Goal: Information Seeking & Learning: Learn about a topic

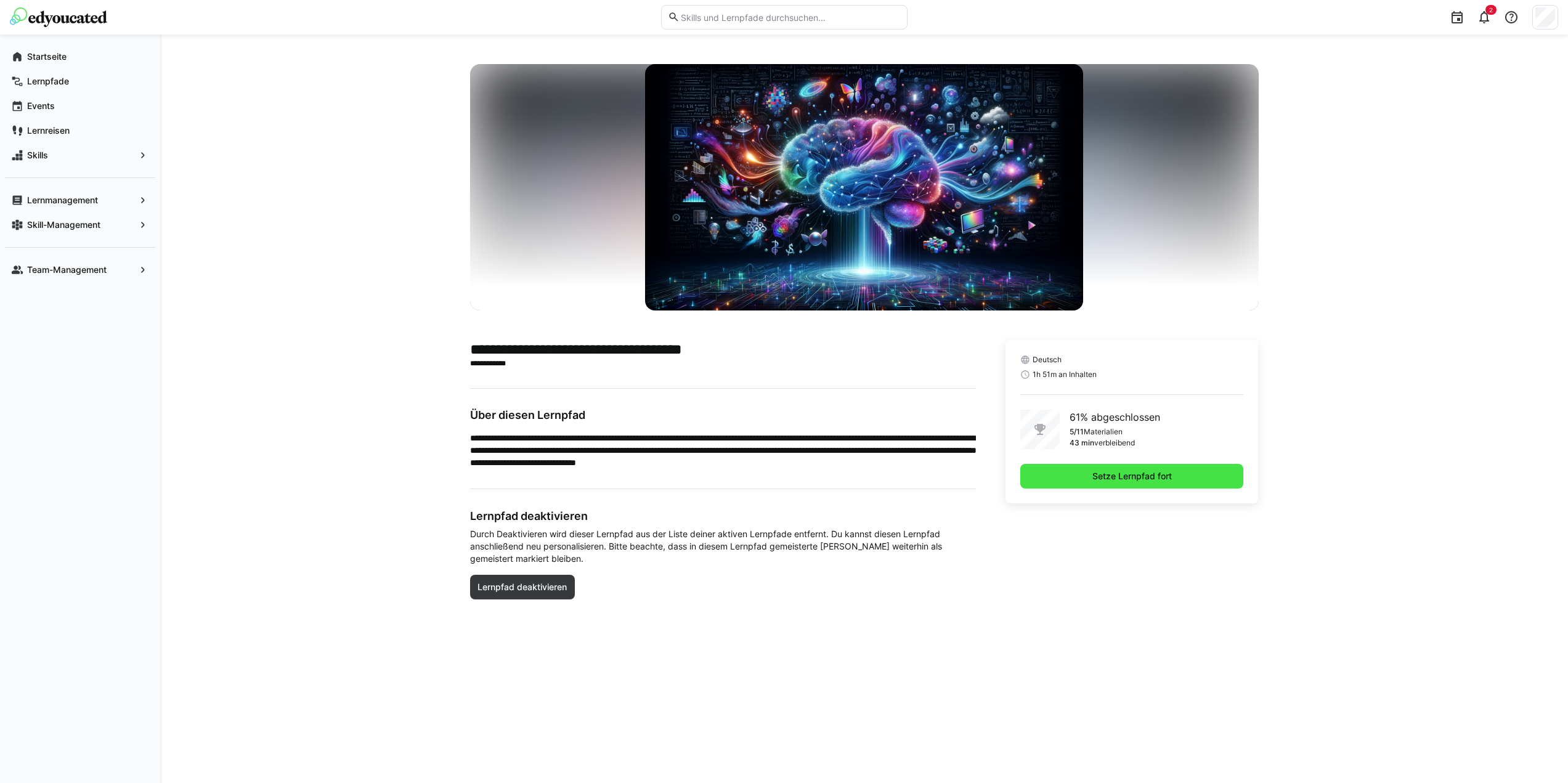
click at [1107, 480] on span "Setze Lernpfad fort" at bounding box center [1132, 476] width 83 height 13
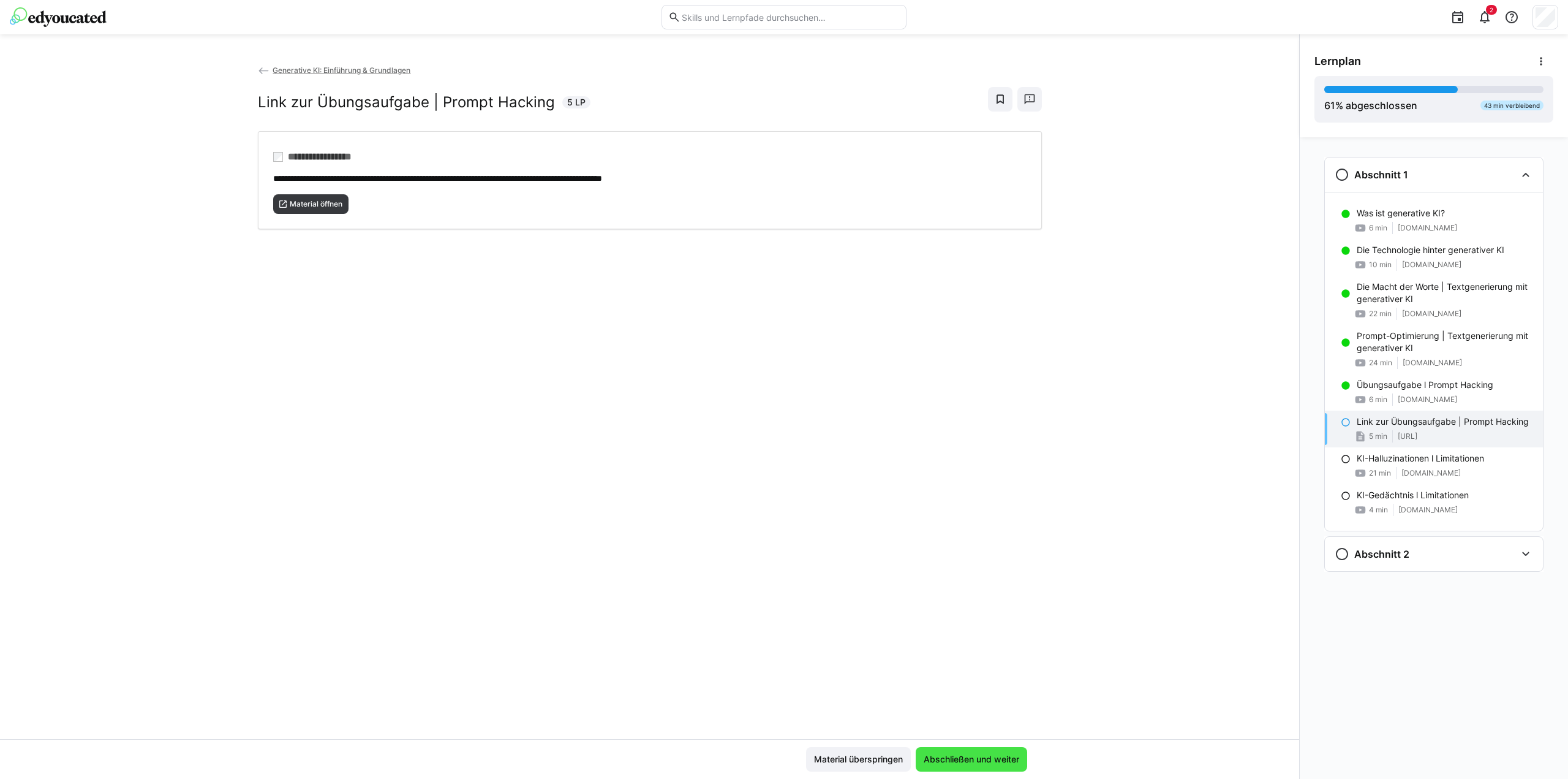
click at [948, 752] on span "Abschließen und weiter" at bounding box center [971, 759] width 112 height 25
click at [330, 203] on span "Material öffnen" at bounding box center [316, 204] width 55 height 10
click at [976, 761] on span "Abschließen und weiter" at bounding box center [971, 760] width 99 height 13
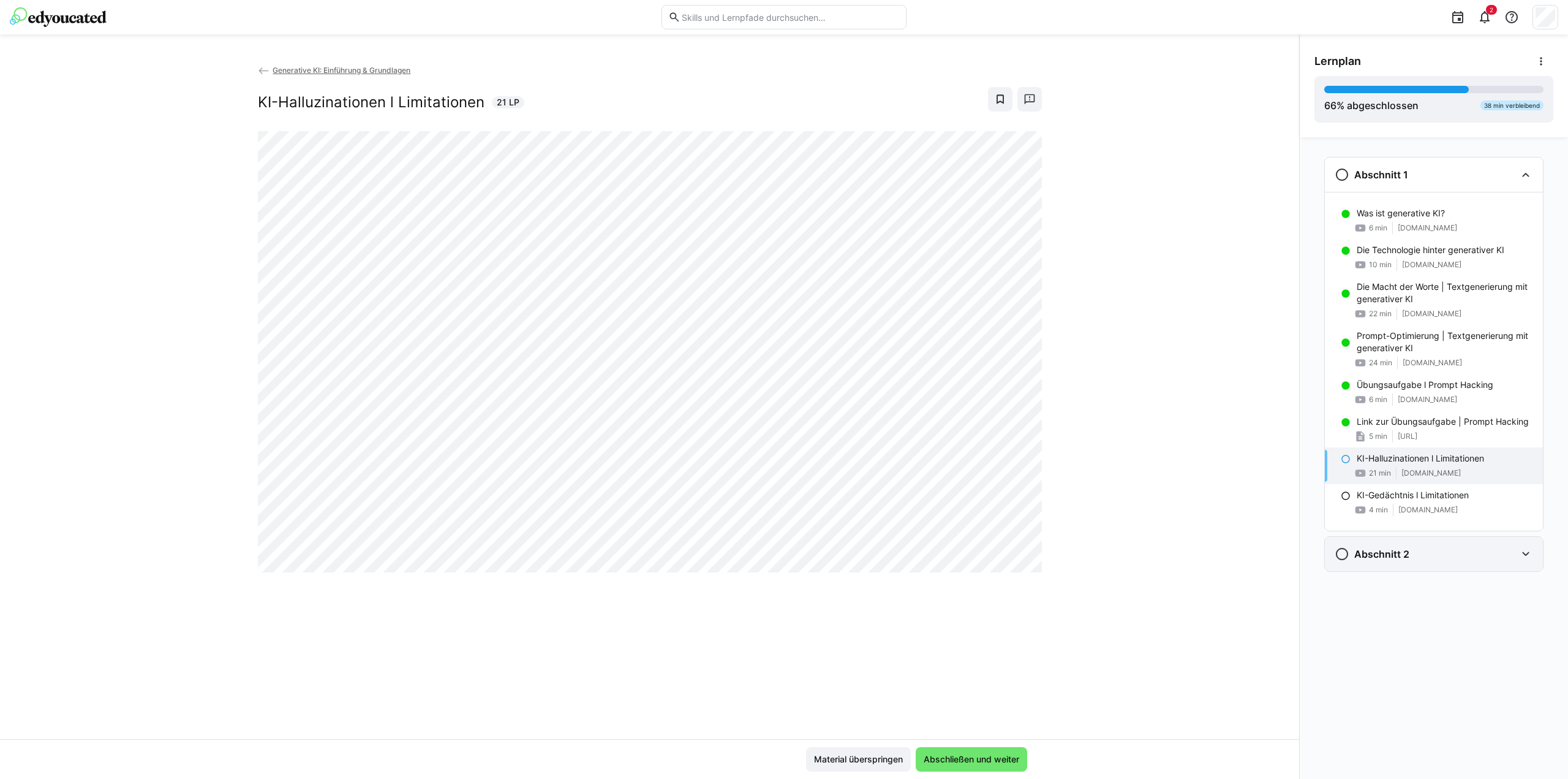
click at [1528, 562] on div "Abschnitt 2" at bounding box center [1434, 553] width 218 height 35
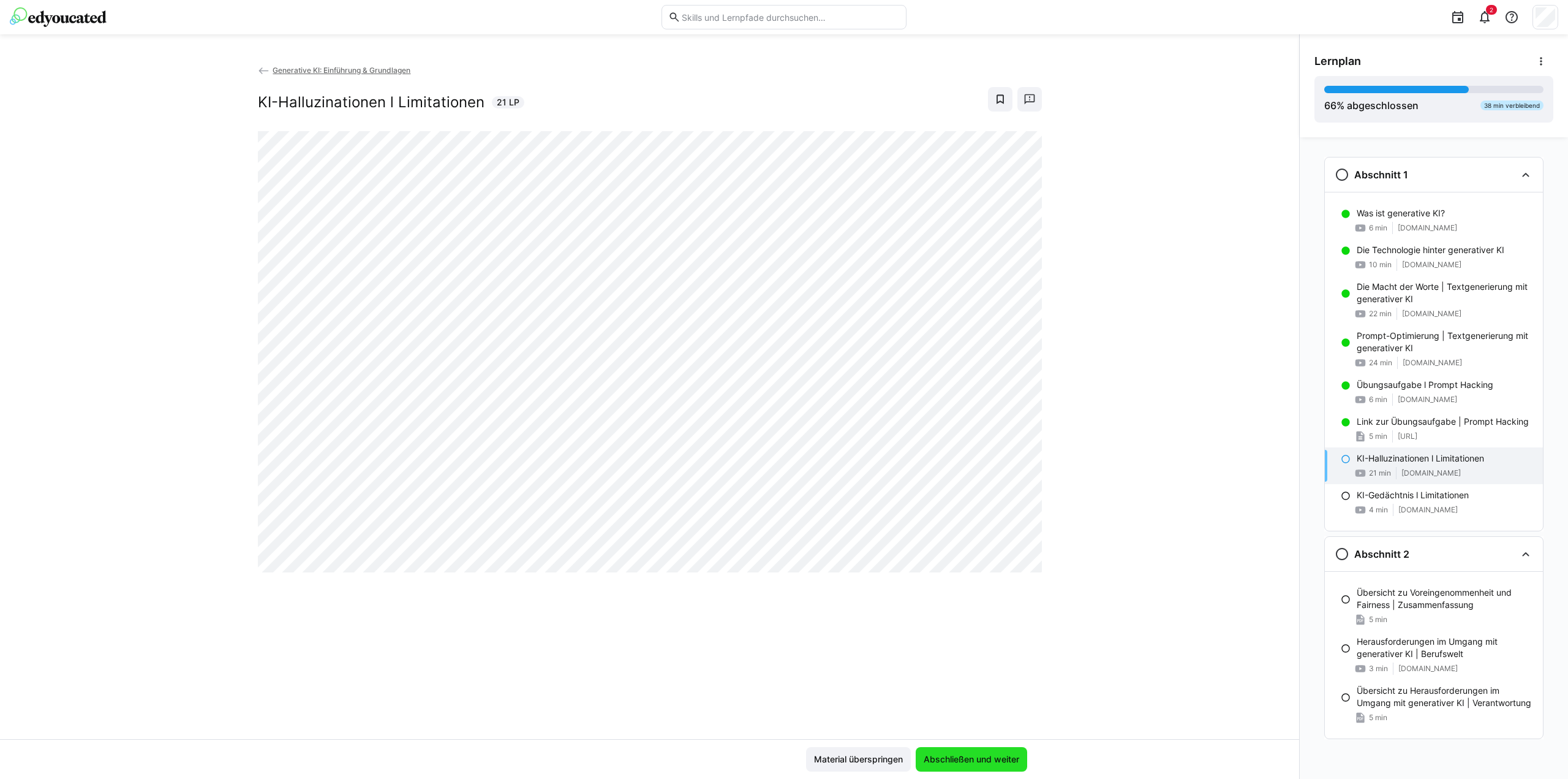
click at [944, 752] on span "Abschließen und weiter" at bounding box center [971, 759] width 112 height 25
click at [318, 685] on div "Generative KI: Einführung & Grundlagen KI-Gedächtnis l Limitationen 4 LP" at bounding box center [649, 401] width 1299 height 675
click at [965, 754] on span "Abschließen und weiter" at bounding box center [971, 760] width 99 height 13
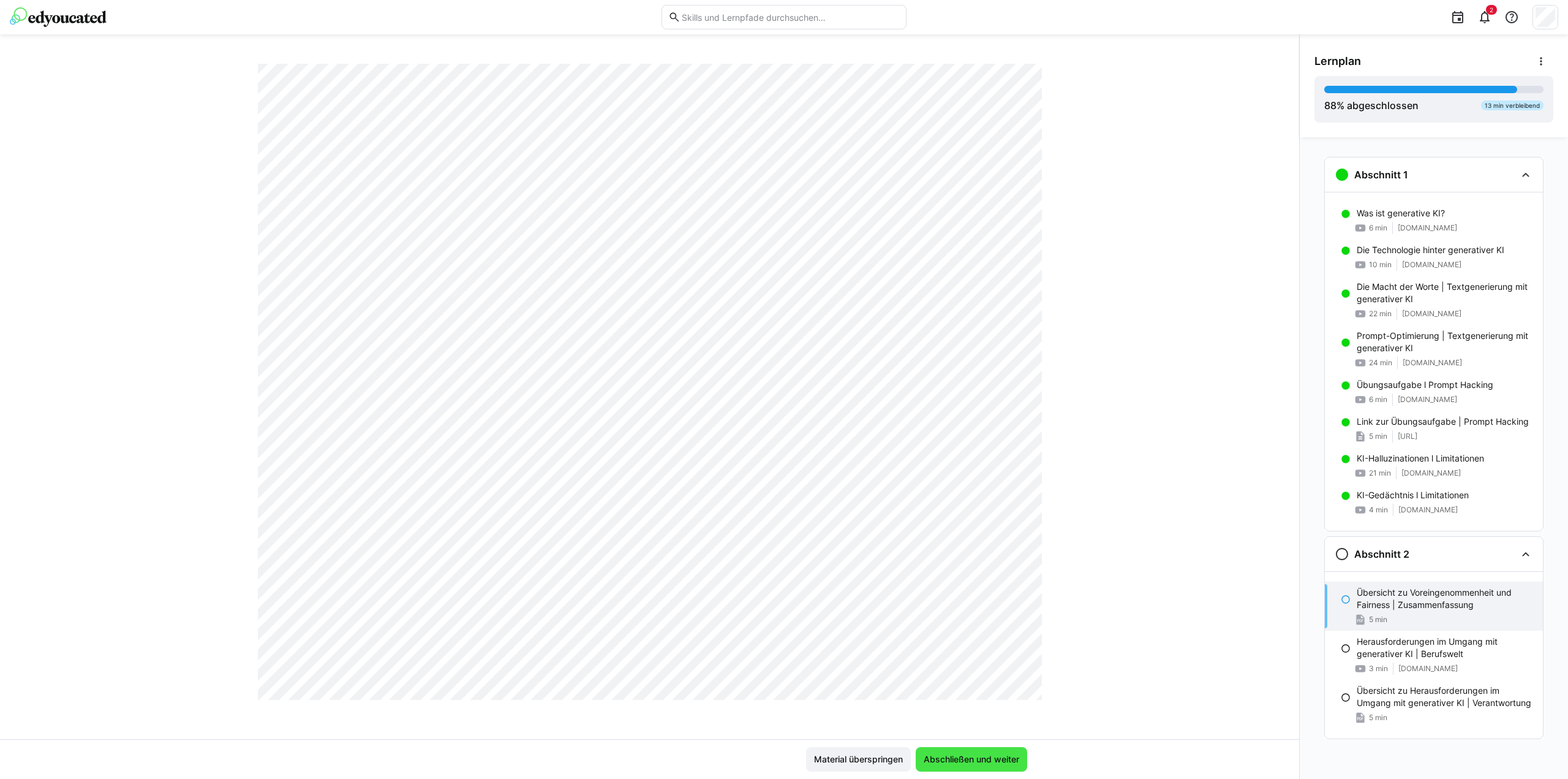
scroll to position [1623, 0]
click at [968, 762] on span "Abschließen und weiter" at bounding box center [971, 760] width 99 height 13
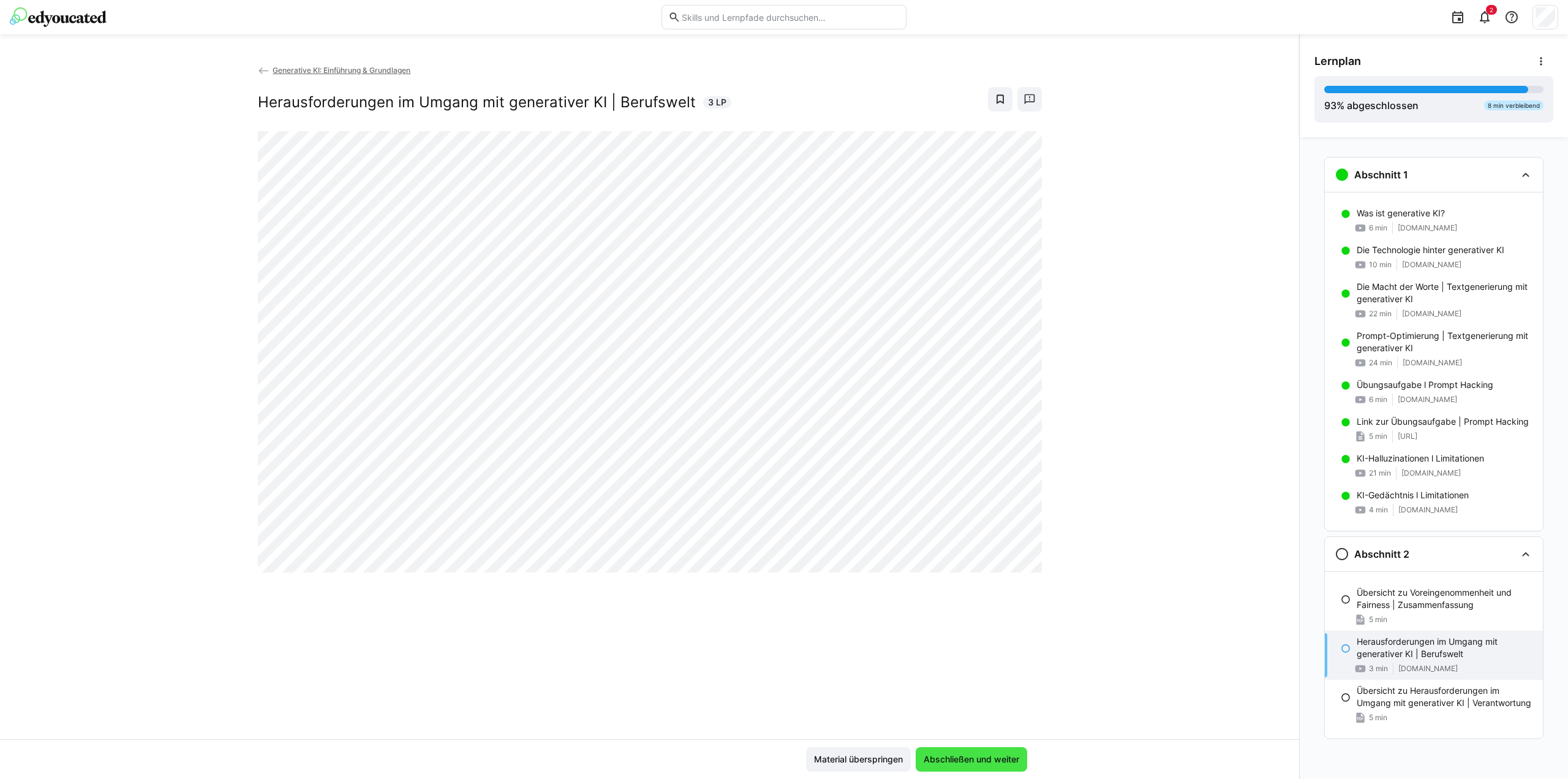
scroll to position [0, 0]
click at [969, 748] on span "Abschließen und weiter" at bounding box center [971, 759] width 112 height 25
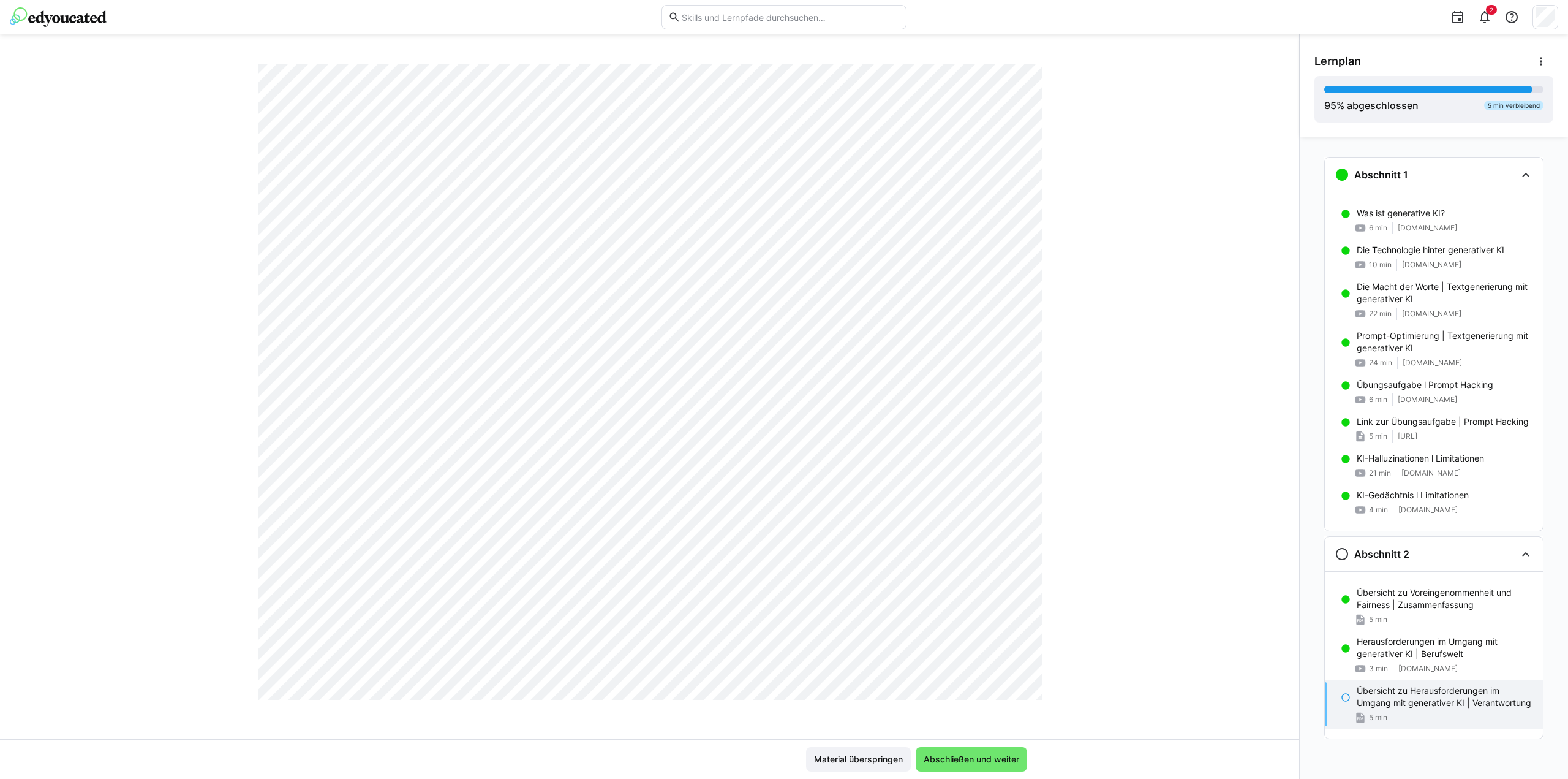
scroll to position [1623, 0]
click at [956, 770] on span "Abschließen und weiter" at bounding box center [971, 759] width 112 height 25
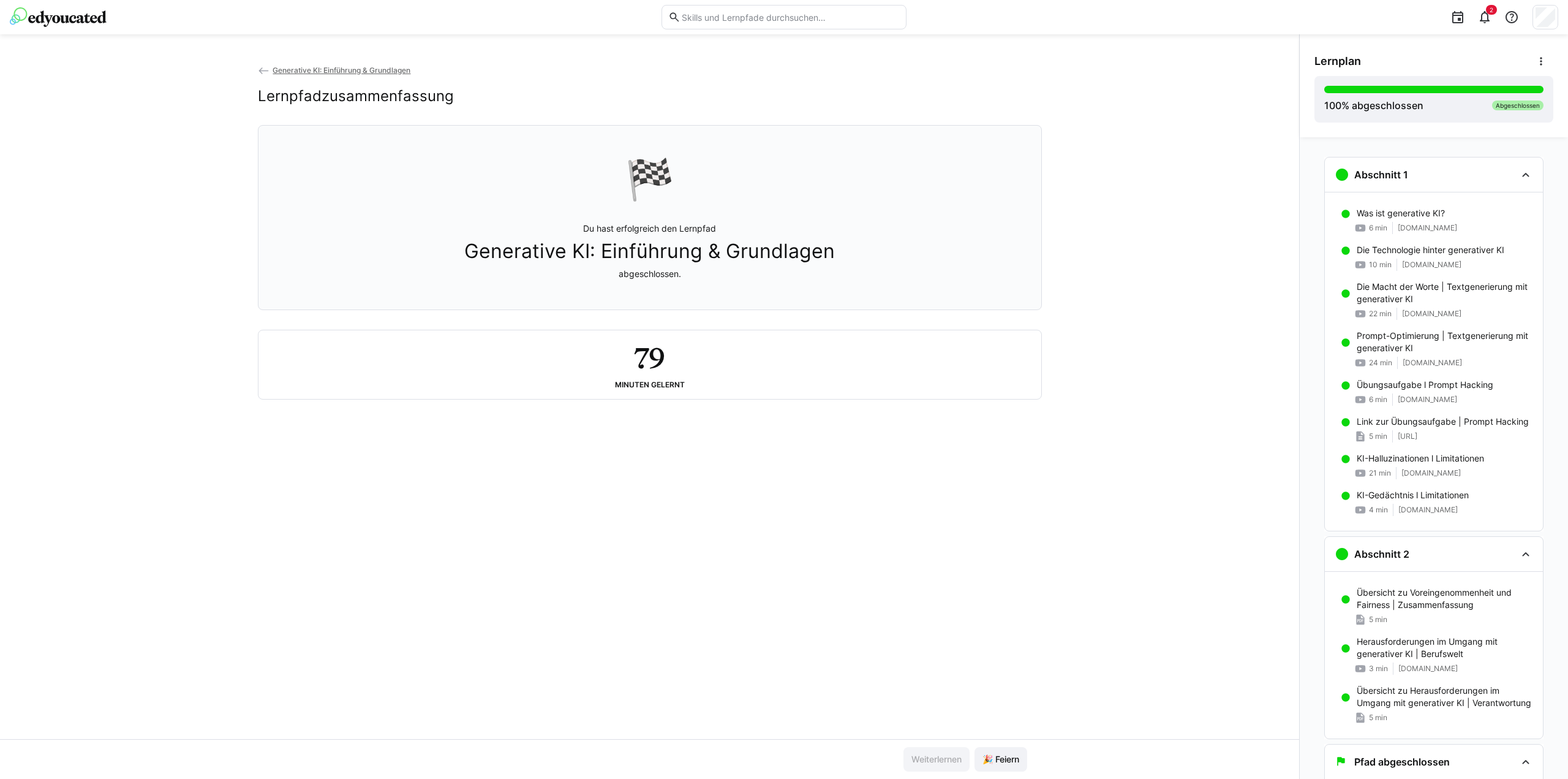
scroll to position [39, 0]
